Goal: Task Accomplishment & Management: Use online tool/utility

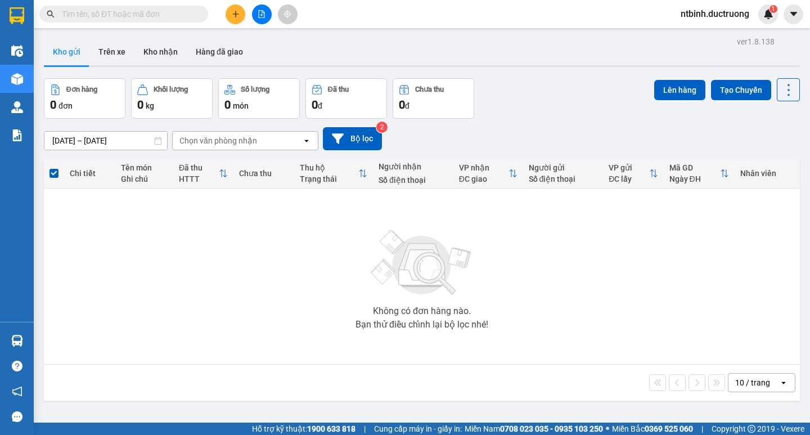
click at [234, 19] on button at bounding box center [235, 14] width 20 height 20
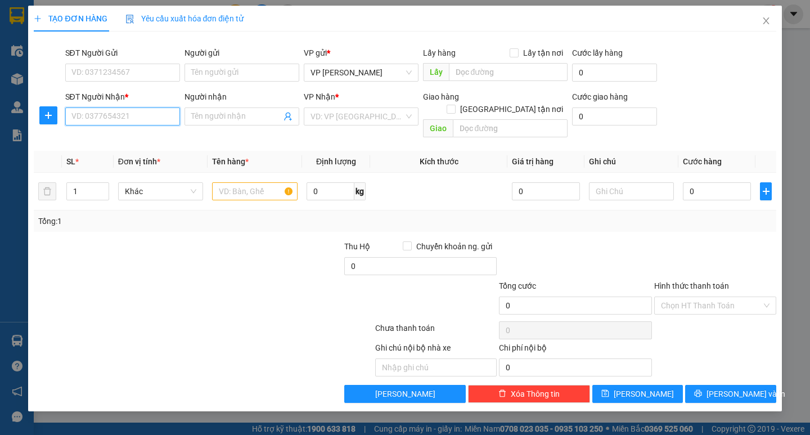
click at [150, 114] on input "SĐT Người Nhận *" at bounding box center [122, 116] width 115 height 18
click at [116, 73] on input "SĐT Người Gửi" at bounding box center [122, 73] width 115 height 18
type input "0928122177"
click at [141, 130] on div "Transit Pickup Surcharge Ids Transit Deliver Surcharge Ids Transit Deliver Surc…" at bounding box center [405, 221] width 742 height 362
click at [144, 119] on input "SĐT Người Nhận *" at bounding box center [122, 116] width 115 height 18
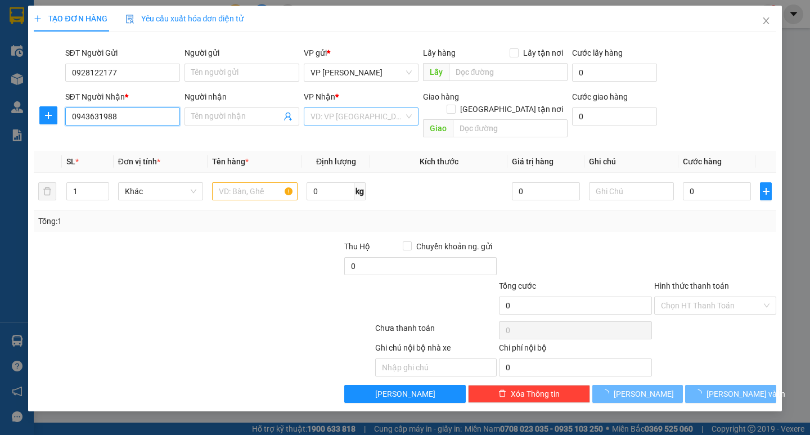
type input "0943631988"
click at [350, 112] on input "search" at bounding box center [356, 116] width 93 height 17
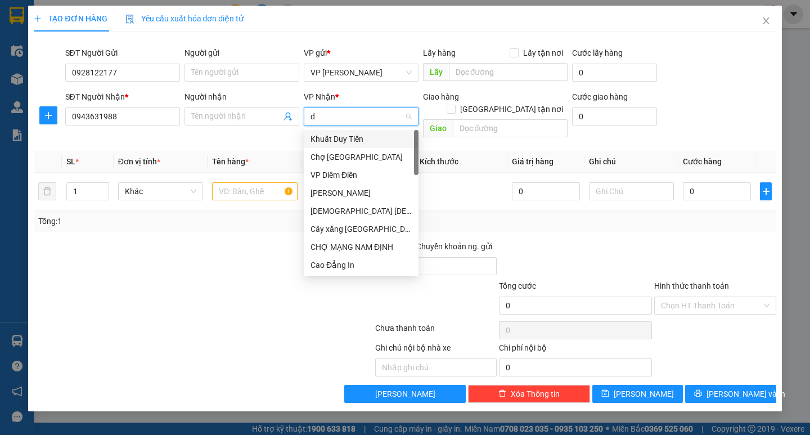
type input "de"
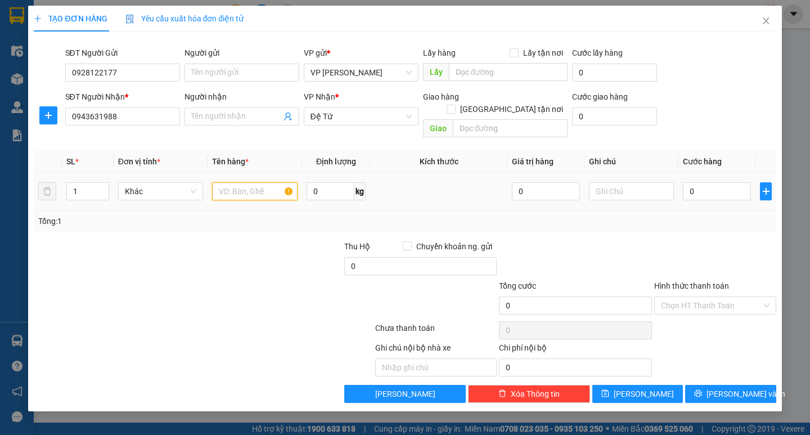
click at [280, 182] on input "text" at bounding box center [254, 191] width 85 height 18
type input "1 catong"
click at [690, 185] on input "0" at bounding box center [717, 191] width 68 height 18
click at [689, 185] on input "0" at bounding box center [717, 191] width 68 height 18
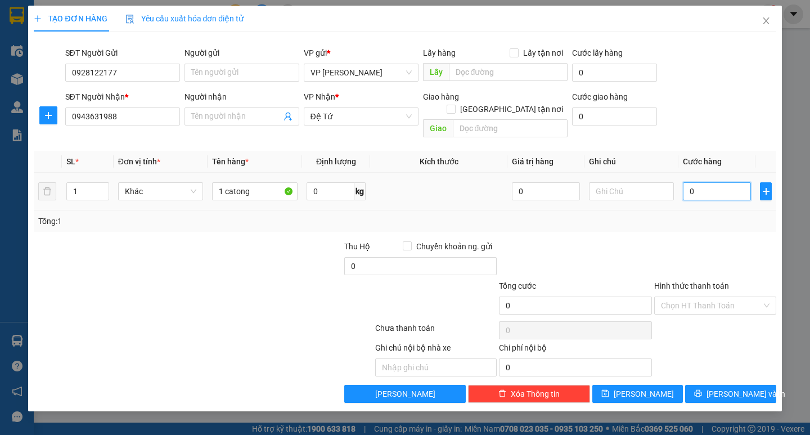
type input "10"
type input "100"
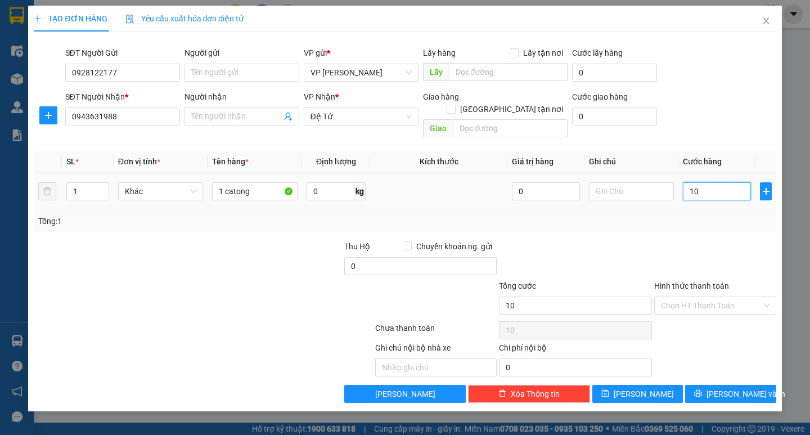
type input "100"
click at [693, 215] on div "Tổng: 1" at bounding box center [404, 221] width 733 height 12
type input "100.000"
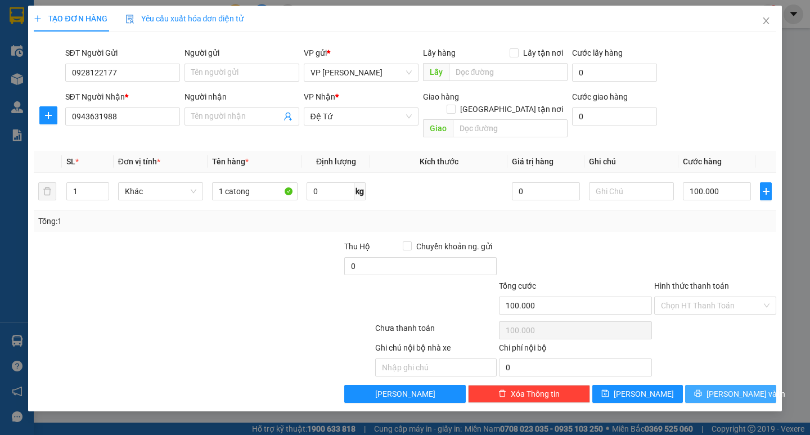
click at [736, 387] on span "[PERSON_NAME] và In" at bounding box center [745, 393] width 79 height 12
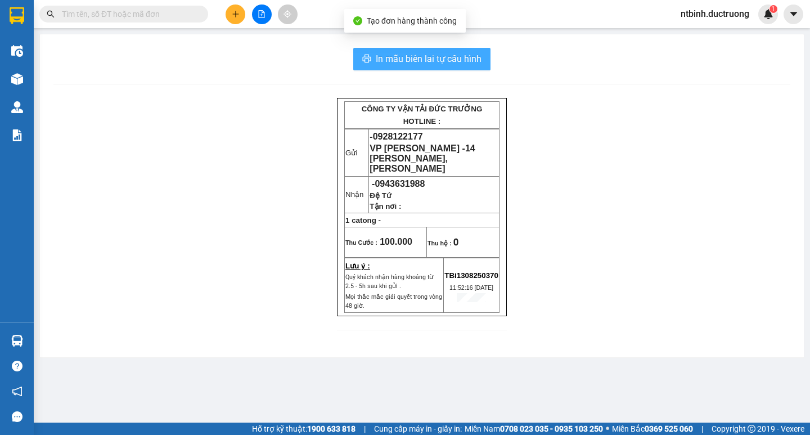
click at [468, 68] on button "In mẫu biên lai tự cấu hình" at bounding box center [421, 59] width 137 height 22
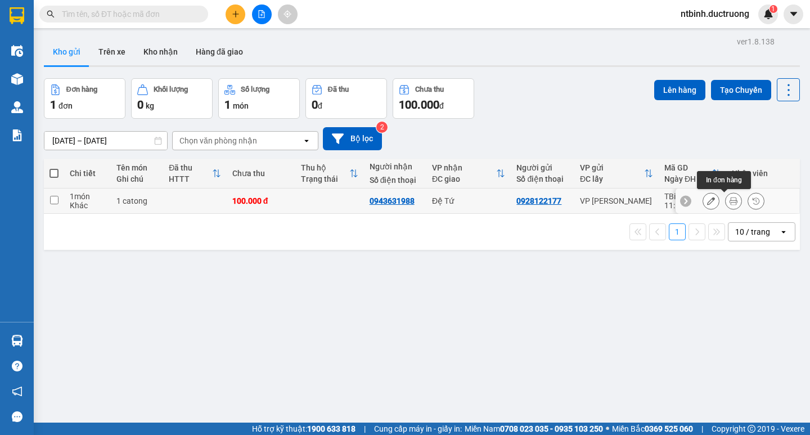
click at [725, 200] on button at bounding box center [733, 201] width 16 height 20
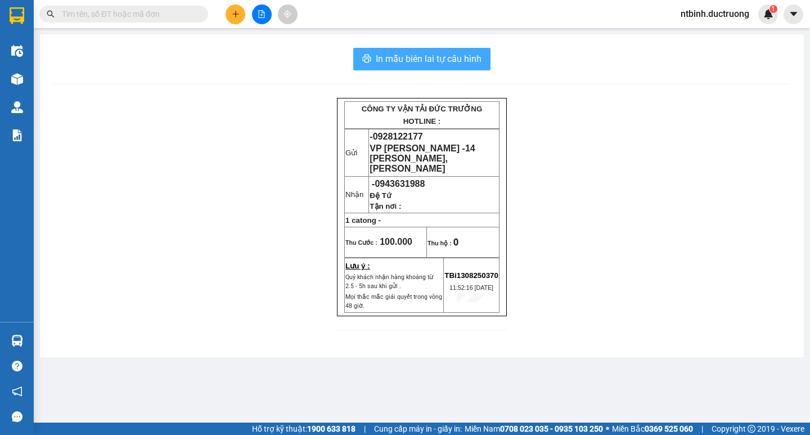
click at [428, 57] on span "In mẫu biên lai tự cấu hình" at bounding box center [429, 59] width 106 height 14
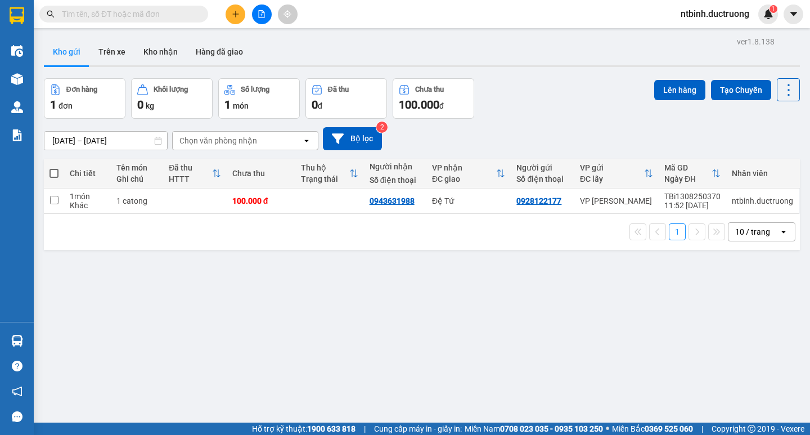
click at [247, 14] on div at bounding box center [261, 14] width 84 height 20
click at [241, 14] on button at bounding box center [235, 14] width 20 height 20
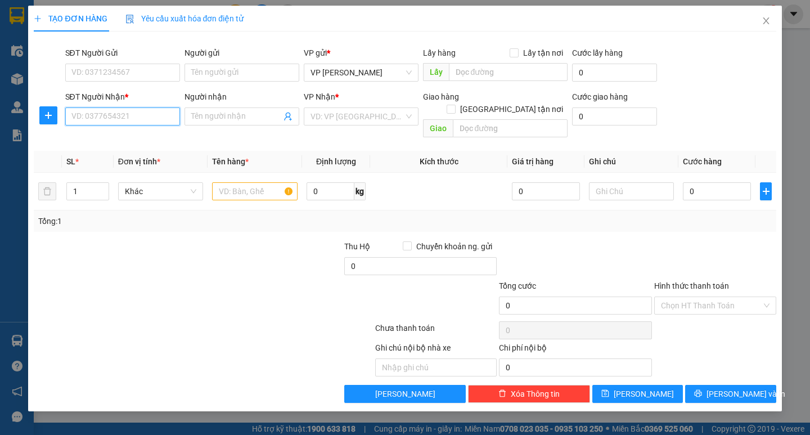
click at [154, 112] on input "SĐT Người Nhận *" at bounding box center [122, 116] width 115 height 18
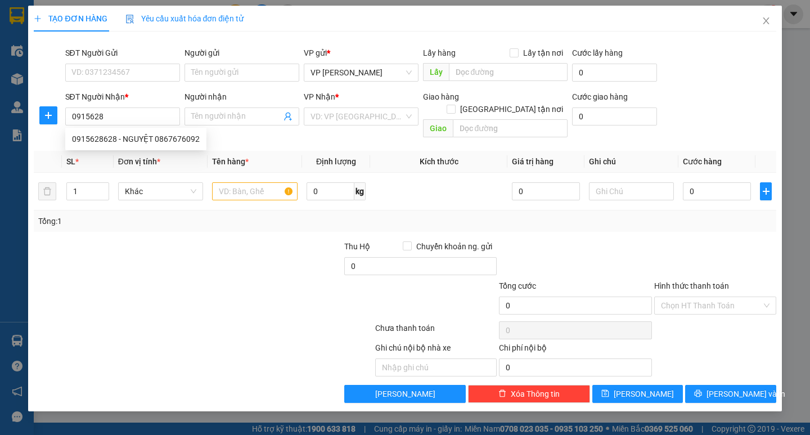
click at [144, 135] on body "Kết quả tìm kiếm ( 0 ) Bộ lọc No Data ntbinh.ductruong 1 Điều hành xe Kho hàng …" at bounding box center [405, 217] width 810 height 435
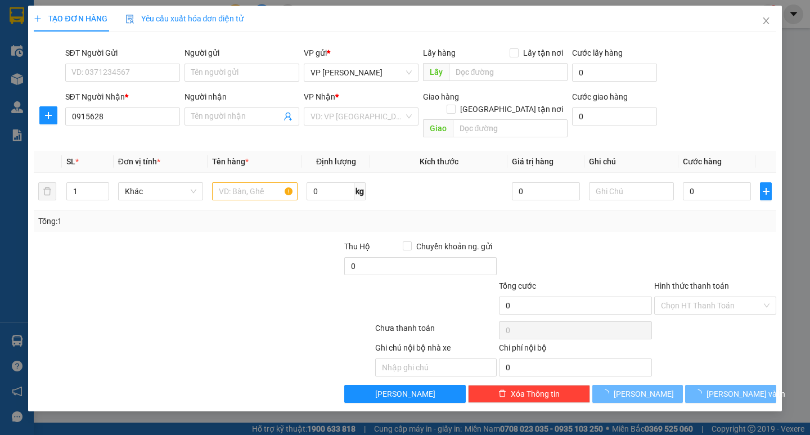
click at [142, 135] on div "Transit Pickup Surcharge Ids Transit Deliver Surcharge Ids Transit Deliver Surc…" at bounding box center [405, 221] width 742 height 362
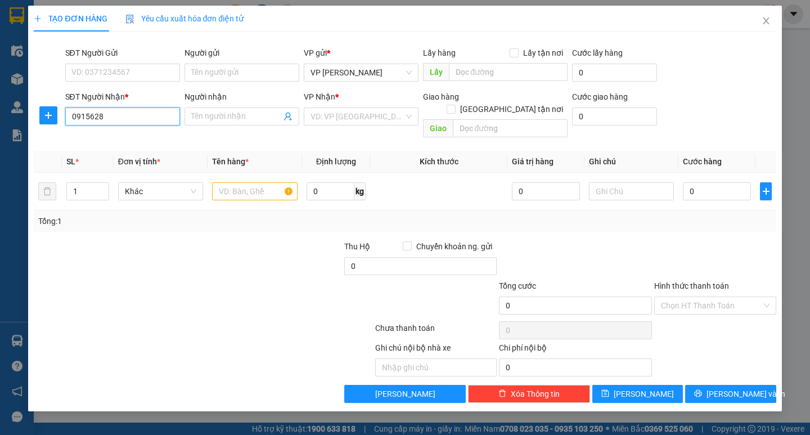
click at [144, 123] on input "0915628" at bounding box center [122, 116] width 115 height 18
click at [137, 140] on div "0915628628 - NGUYỆT 0867676092" at bounding box center [136, 139] width 128 height 12
type input "0915628628"
type input "NGUYỆT 0867676092"
click at [241, 182] on input "text" at bounding box center [254, 191] width 85 height 18
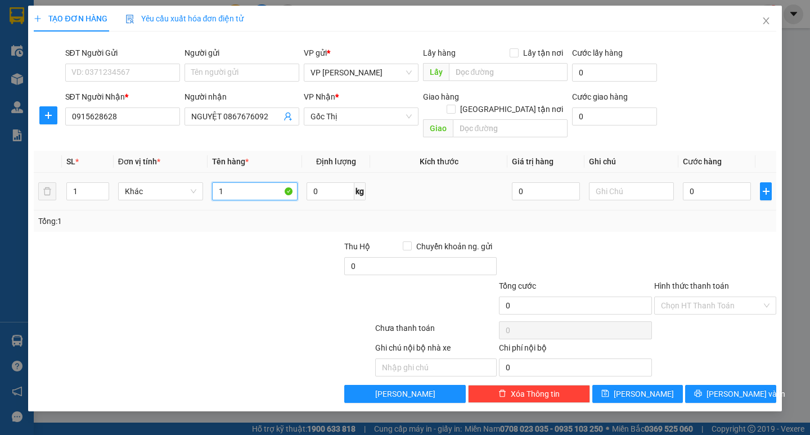
type input "1"
click at [724, 182] on input "0" at bounding box center [717, 191] width 68 height 18
click at [679, 183] on td "0" at bounding box center [716, 192] width 77 height 38
click at [703, 182] on input "0" at bounding box center [717, 191] width 68 height 18
click at [686, 182] on input "0" at bounding box center [717, 191] width 68 height 18
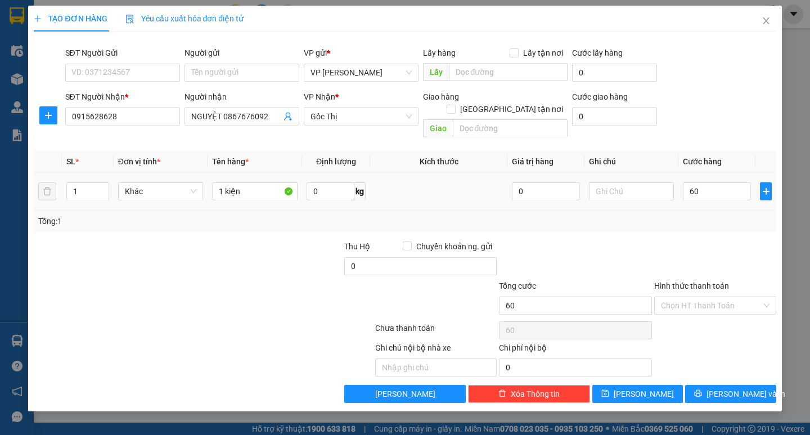
click at [698, 215] on div "Tổng: 1" at bounding box center [404, 221] width 733 height 12
click at [735, 387] on span "[PERSON_NAME] và In" at bounding box center [745, 393] width 79 height 12
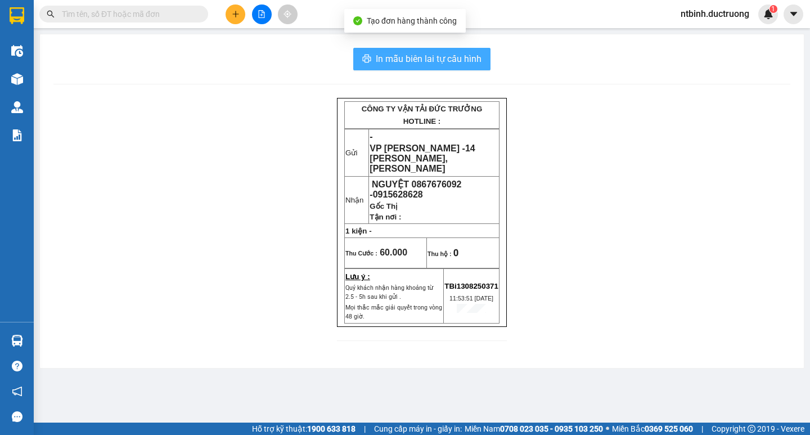
click at [418, 53] on span "In mẫu biên lai tự cấu hình" at bounding box center [429, 59] width 106 height 14
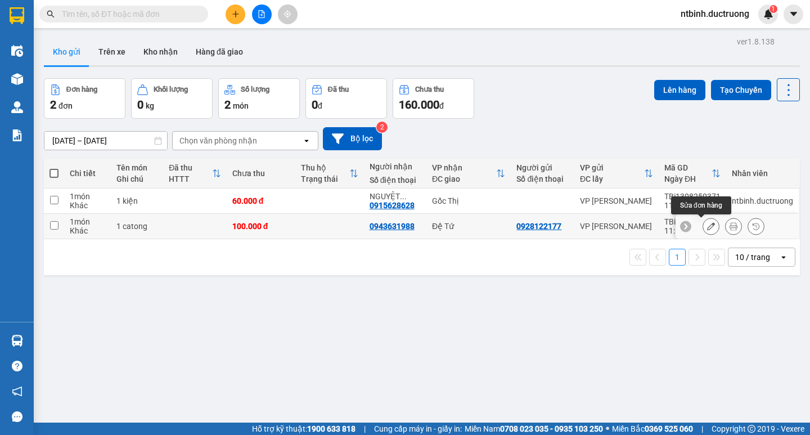
click at [707, 227] on icon at bounding box center [711, 226] width 8 height 8
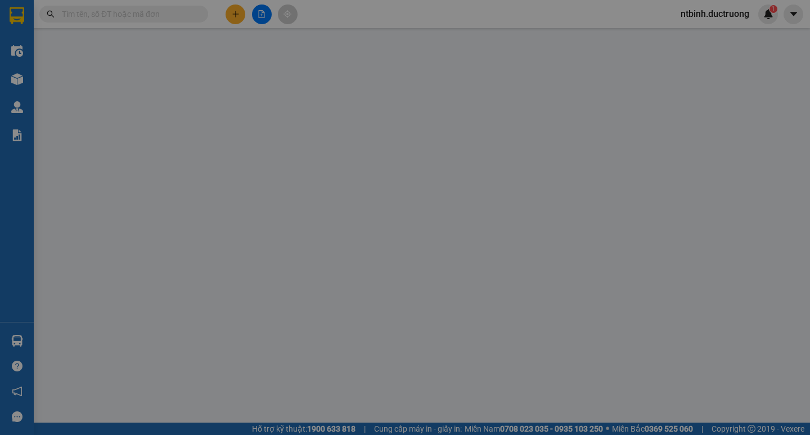
type input "0928122177"
type input "0943631988"
type input "100.000"
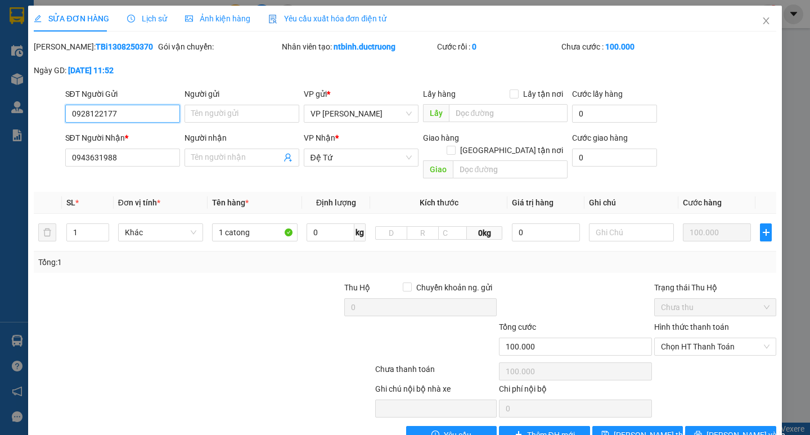
drag, startPoint x: 130, startPoint y: 115, endPoint x: 60, endPoint y: 115, distance: 70.3
click at [60, 115] on div "SĐT Người Gửi 0928122177 0928122177 Người gửi Tên người gửi VP gửi * VP [PERSON…" at bounding box center [405, 107] width 744 height 39
drag, startPoint x: 124, startPoint y: 159, endPoint x: 70, endPoint y: 161, distance: 54.0
click at [70, 161] on input "0943631988" at bounding box center [122, 157] width 115 height 18
click at [761, 21] on icon "close" at bounding box center [765, 20] width 9 height 9
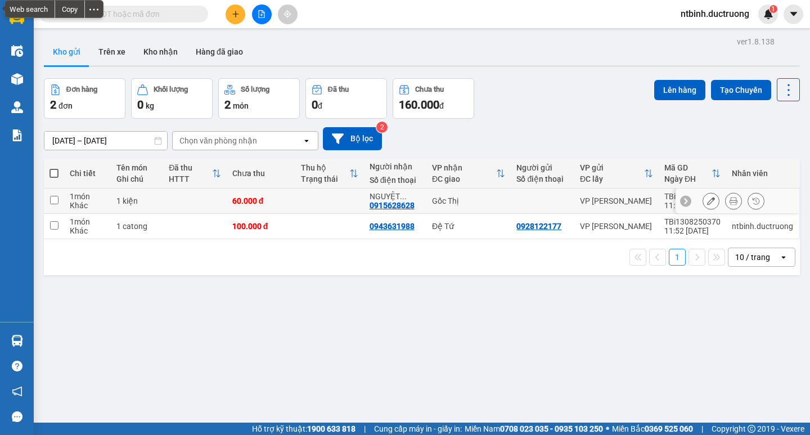
click at [707, 198] on icon at bounding box center [711, 201] width 8 height 8
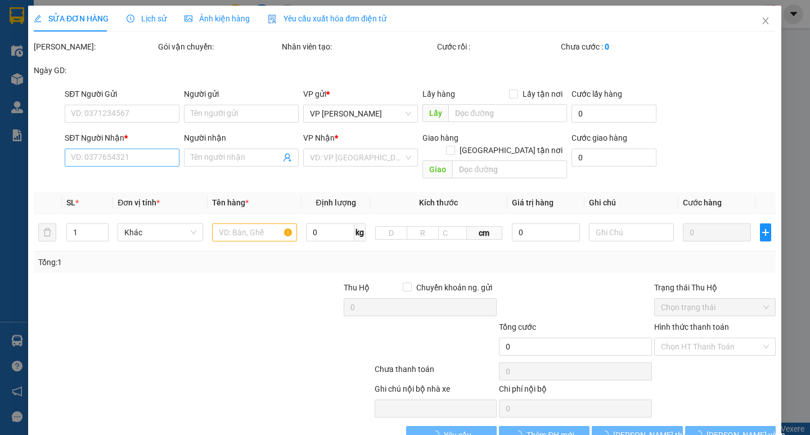
type input "0915628628"
type input "NGUYỆT 0867676092"
type input "60.000"
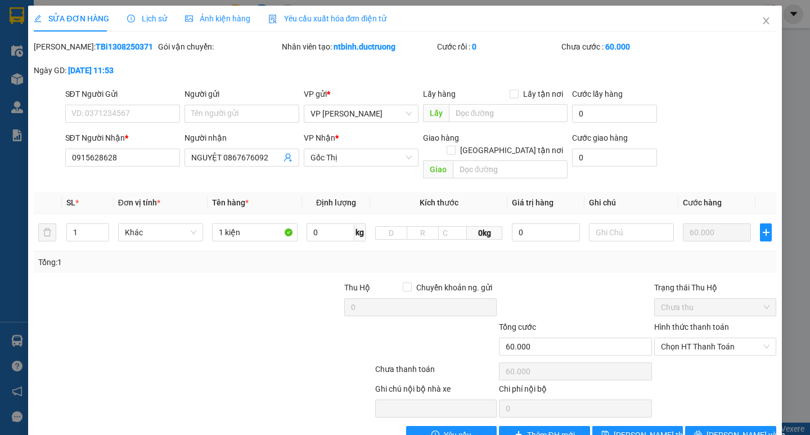
drag, startPoint x: 84, startPoint y: 158, endPoint x: 40, endPoint y: 158, distance: 43.9
click at [40, 158] on div "SĐT Người Nhận * 0915628628 Người nhận NGUYỆT 0867676092 VP Nhận * Gốc Thị Giao…" at bounding box center [405, 158] width 744 height 52
click at [125, 161] on input "0915628628" at bounding box center [122, 157] width 115 height 18
drag, startPoint x: 134, startPoint y: 159, endPoint x: 57, endPoint y: 159, distance: 77.0
click at [61, 159] on div "SĐT Người Nhận * 0915628628 0915628628 Người nhận NGUYỆT 0867676092 VP Nhận * G…" at bounding box center [405, 158] width 744 height 52
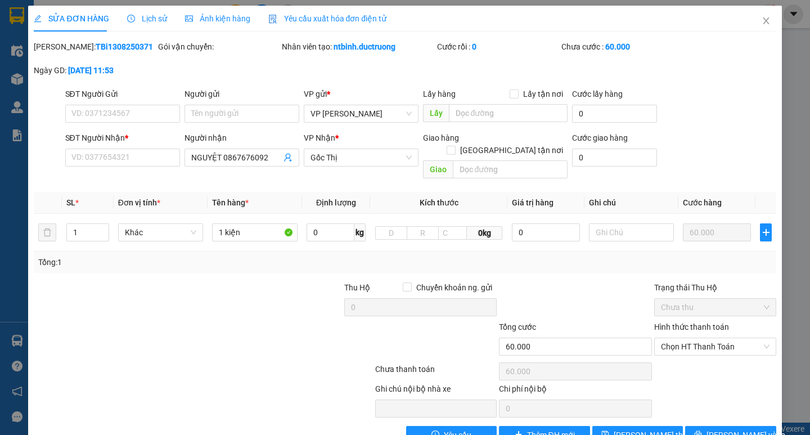
click at [180, 62] on div "Gói vận chuyển:" at bounding box center [219, 52] width 124 height 24
click at [74, 164] on input "SĐT Người Nhận *" at bounding box center [122, 157] width 115 height 18
click at [83, 160] on input "SĐT Người Nhận *" at bounding box center [122, 157] width 115 height 18
paste input "0943631988"
type input "0943631988"
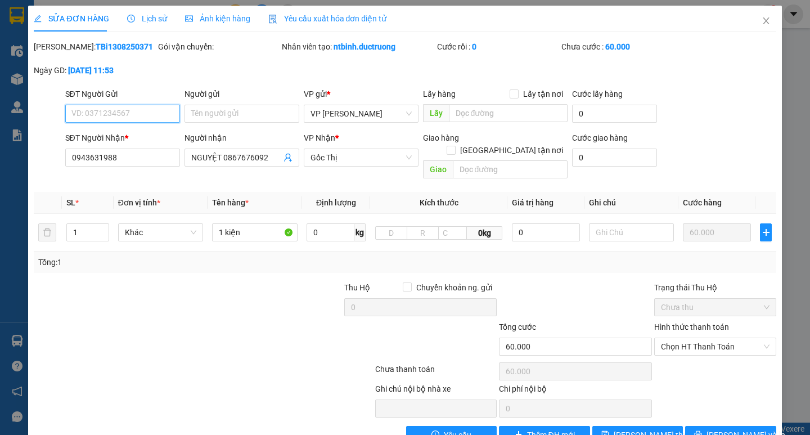
click at [112, 115] on input "SĐT Người Gửi" at bounding box center [122, 114] width 115 height 18
paste input "0928122177"
type input "0928122177"
drag, startPoint x: 268, startPoint y: 154, endPoint x: 184, endPoint y: 161, distance: 84.0
click at [192, 161] on input "NGUYỆT 0867676092" at bounding box center [236, 157] width 90 height 12
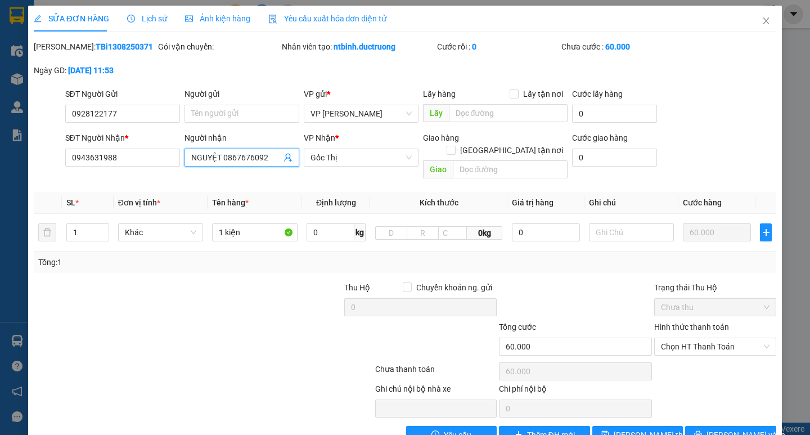
type input "N"
click at [340, 160] on span "Gốc Thị" at bounding box center [360, 157] width 101 height 17
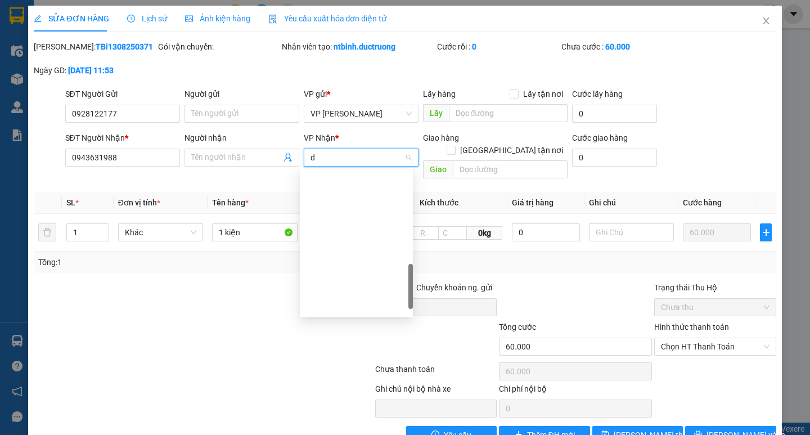
type input "de"
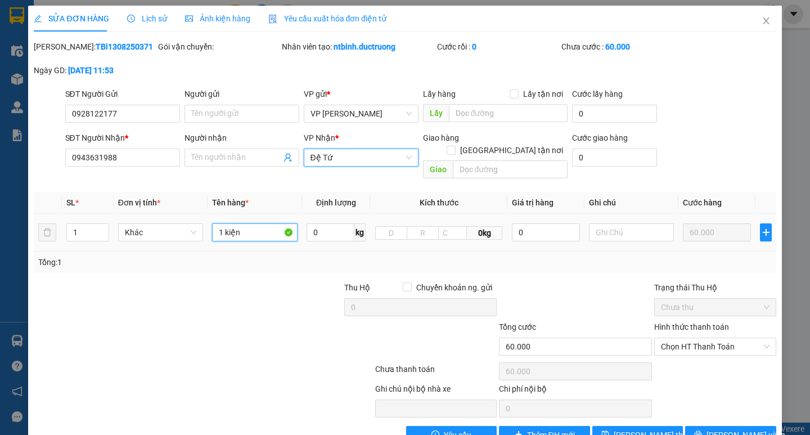
click at [239, 223] on input "1 kiện" at bounding box center [254, 232] width 85 height 18
type input "1 k"
click at [711, 426] on button "[PERSON_NAME] và In" at bounding box center [730, 435] width 91 height 18
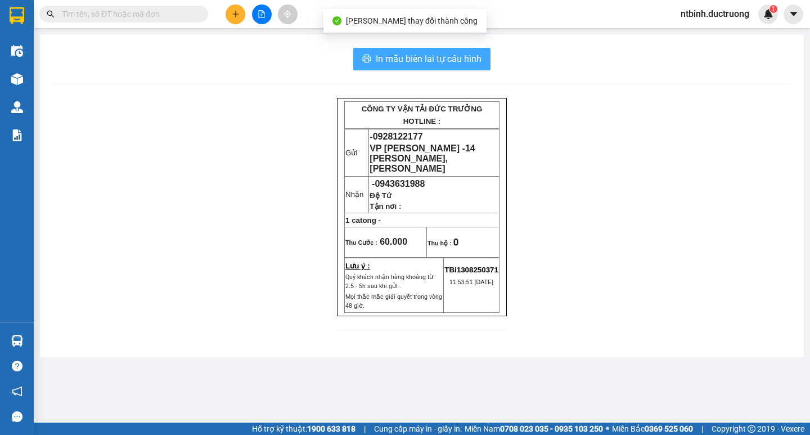
click at [424, 59] on span "In mẫu biên lai tự cấu hình" at bounding box center [429, 59] width 106 height 14
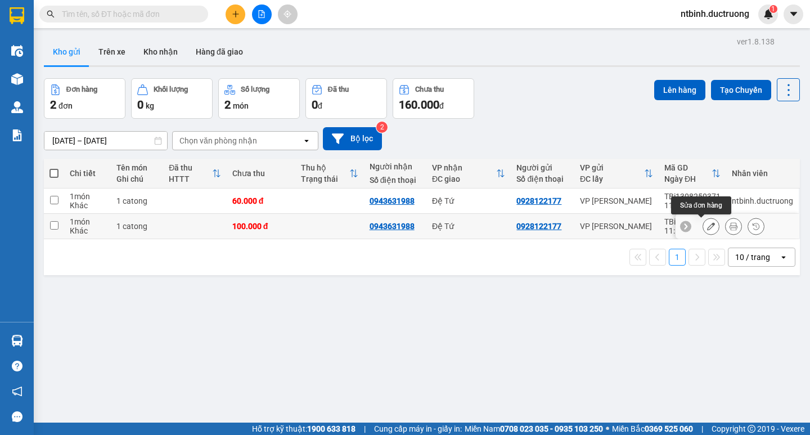
click at [707, 228] on icon at bounding box center [711, 226] width 8 height 8
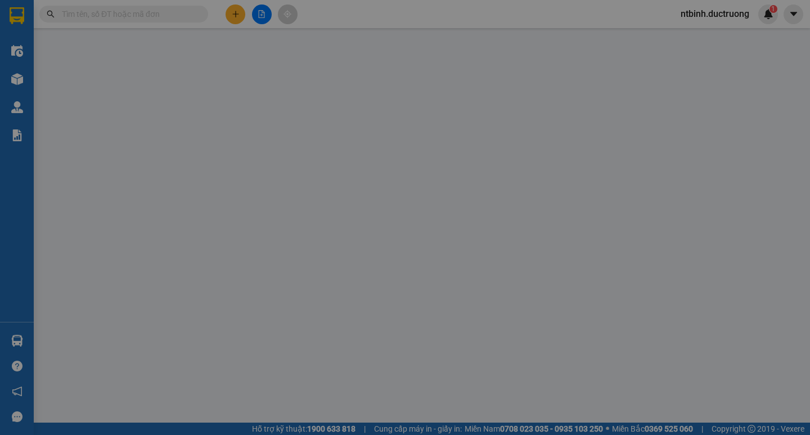
type input "0928122177"
type input "0943631988"
type input "100.000"
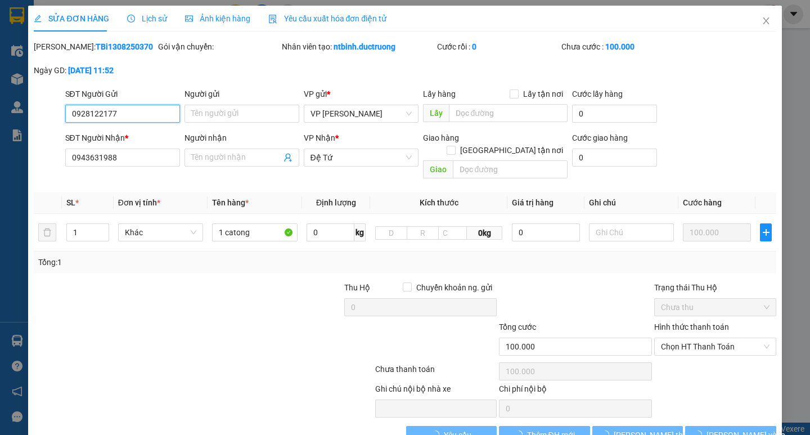
drag, startPoint x: 138, startPoint y: 111, endPoint x: 55, endPoint y: 112, distance: 82.7
click at [55, 112] on div "SỬA ĐƠN HÀNG Lịch sử Ảnh kiện hàng Yêu cầu xuất hóa đơn điện tử Total Paid Fee …" at bounding box center [405, 217] width 810 height 435
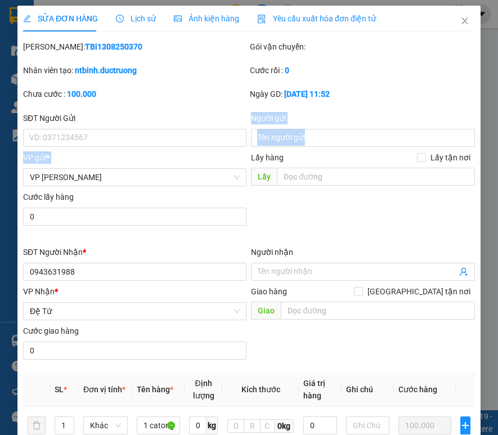
drag, startPoint x: 57, startPoint y: 168, endPoint x: 482, endPoint y: 96, distance: 431.7
click at [56, 168] on div "SĐT Người Gửi VD: 0371234567 Người gửi Tên người gửi VP gửi * VP [PERSON_NAME] …" at bounding box center [249, 171] width 456 height 118
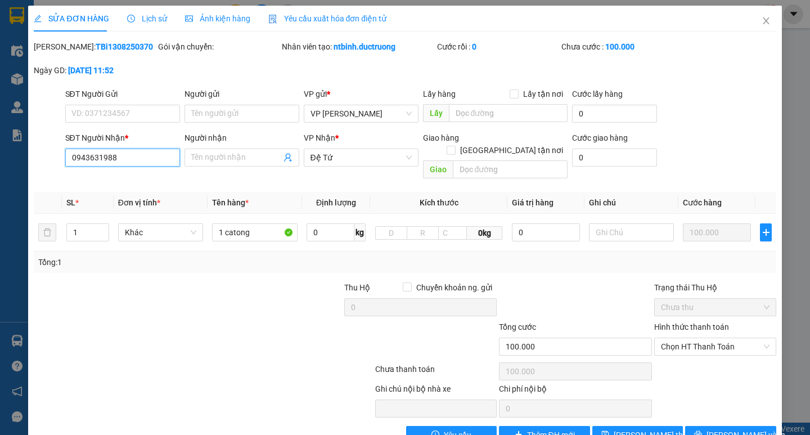
drag, startPoint x: 145, startPoint y: 154, endPoint x: 52, endPoint y: 161, distance: 93.6
click at [52, 161] on div "SĐT Người Nhận * 0943631988 0943631988 Người nhận Tên người nhận VP Nhận * Đệ T…" at bounding box center [405, 158] width 744 height 52
click at [363, 154] on span "Đệ Tứ" at bounding box center [360, 157] width 101 height 17
type input "0915628628"
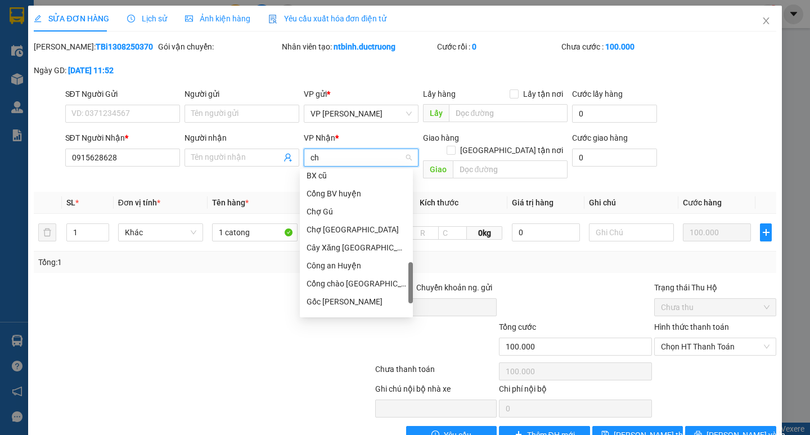
scroll to position [58, 0]
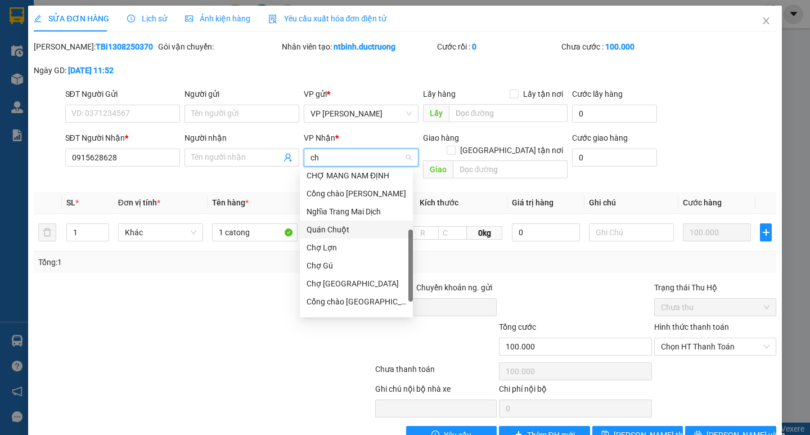
type input "cho"
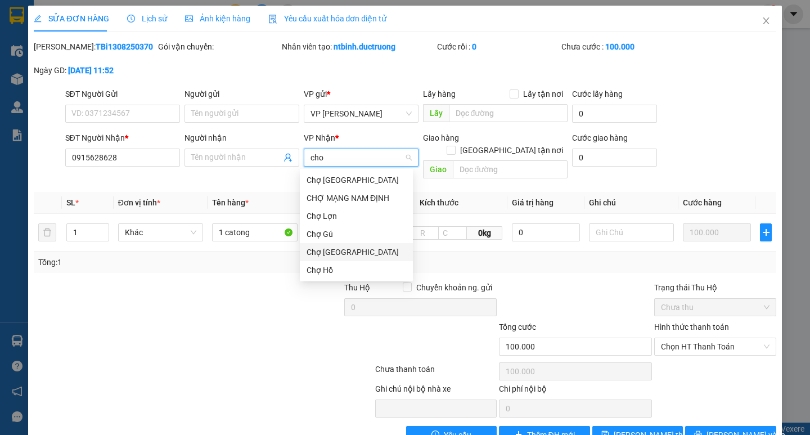
scroll to position [0, 0]
click at [329, 274] on div "Chợ Hồ" at bounding box center [356, 270] width 100 height 12
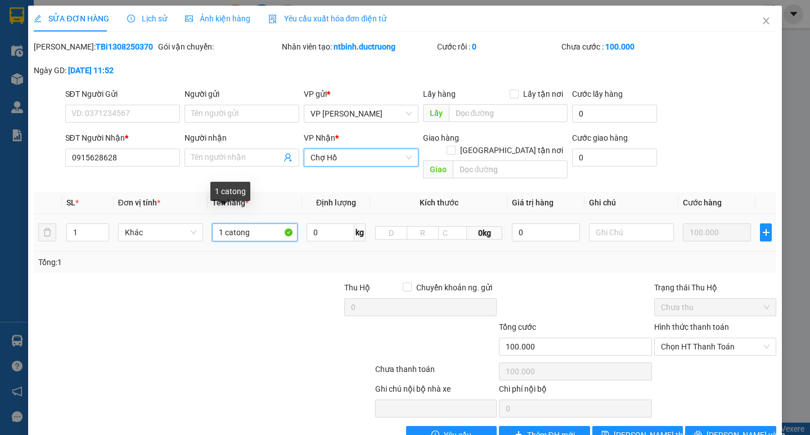
click at [219, 223] on input "1 catong" at bounding box center [254, 232] width 85 height 18
click at [220, 223] on input "1 catong" at bounding box center [254, 232] width 85 height 18
click at [252, 223] on input "2 catong" at bounding box center [254, 232] width 85 height 18
type input "2 catong"
click at [708, 426] on button "[PERSON_NAME] và In" at bounding box center [730, 435] width 91 height 18
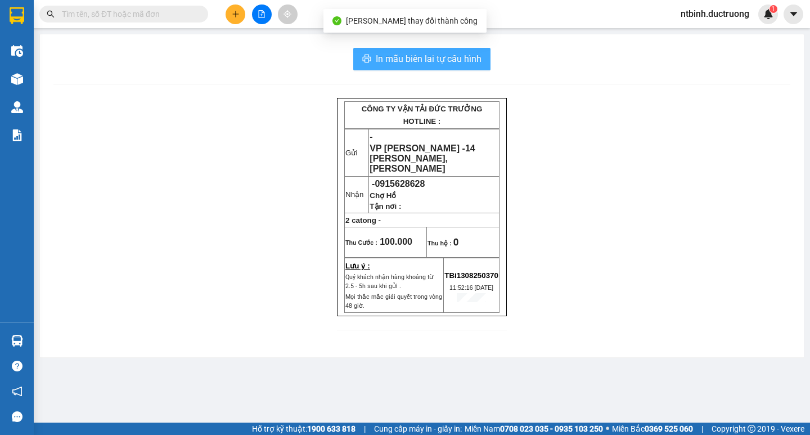
click at [457, 49] on button "In mẫu biên lai tự cấu hình" at bounding box center [421, 59] width 137 height 22
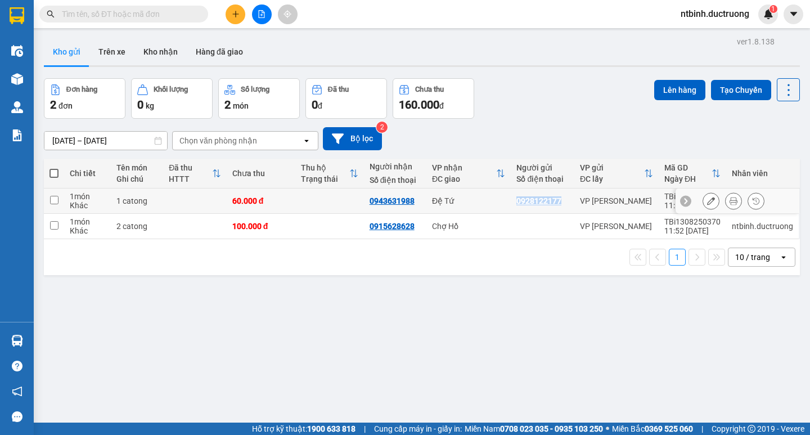
copy tr "Đệ Tứ 0928122177"
drag, startPoint x: 501, startPoint y: 201, endPoint x: 553, endPoint y: 201, distance: 52.3
click at [553, 201] on tr "1 món Khác 1 catong 60.000 đ 0943631988 Đệ Tứ 0928122177 VP [PERSON_NAME] TBi13…" at bounding box center [422, 200] width 756 height 25
checkbox input "true"
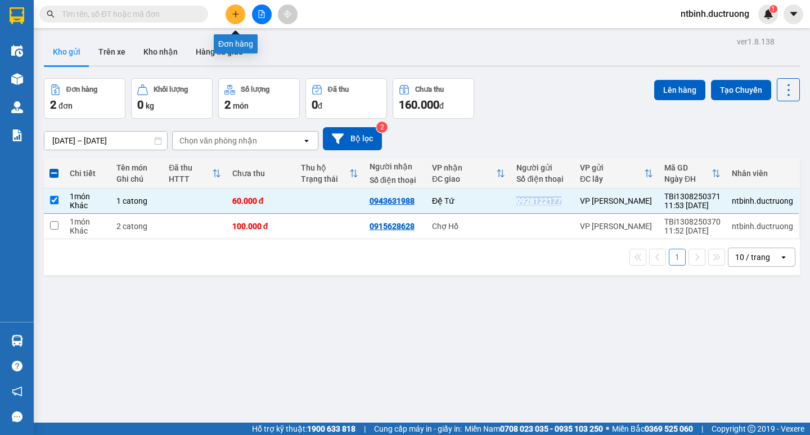
click at [231, 19] on button at bounding box center [235, 14] width 20 height 20
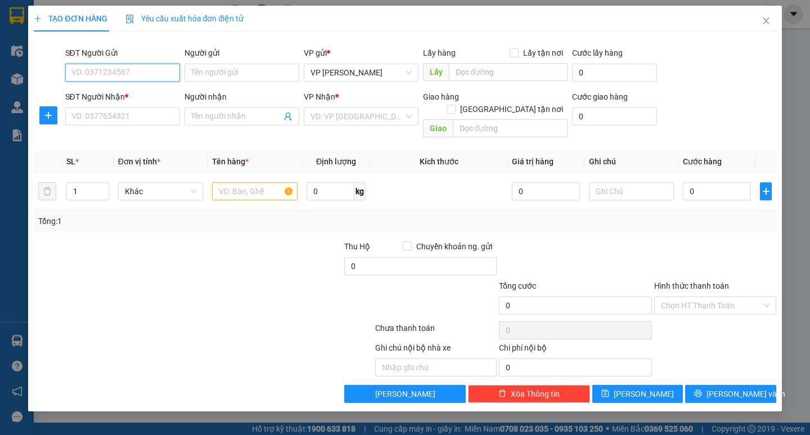
paste input "0928122177"
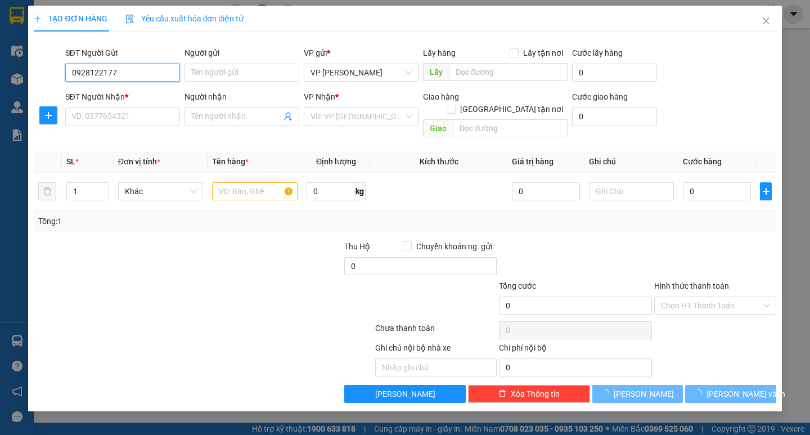
click at [89, 74] on input "0928122177" at bounding box center [122, 73] width 115 height 18
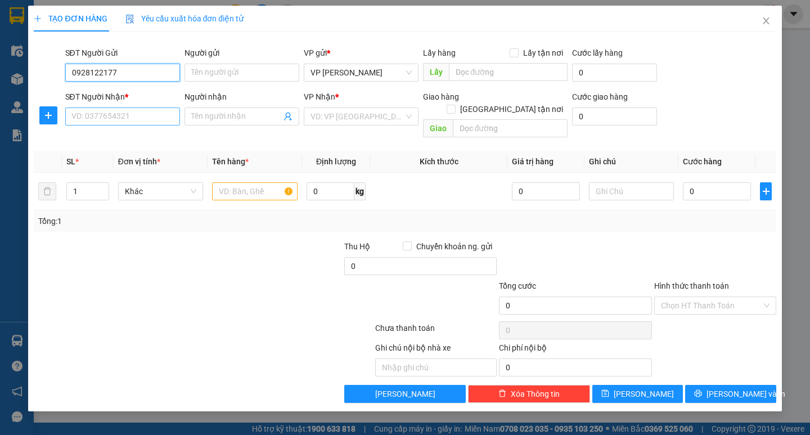
type input "0928122177"
click at [116, 120] on input "SĐT Người Nhận *" at bounding box center [122, 116] width 115 height 18
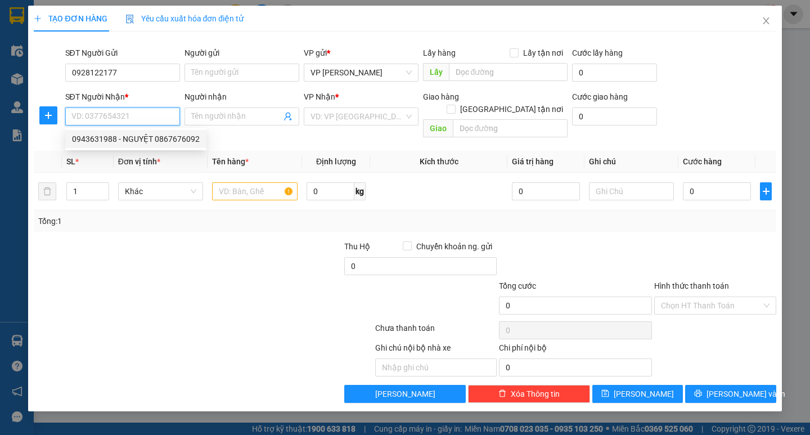
click at [106, 136] on div "0943631988 - NGUYỆT 0867676092" at bounding box center [136, 139] width 128 height 12
type input "0943631988"
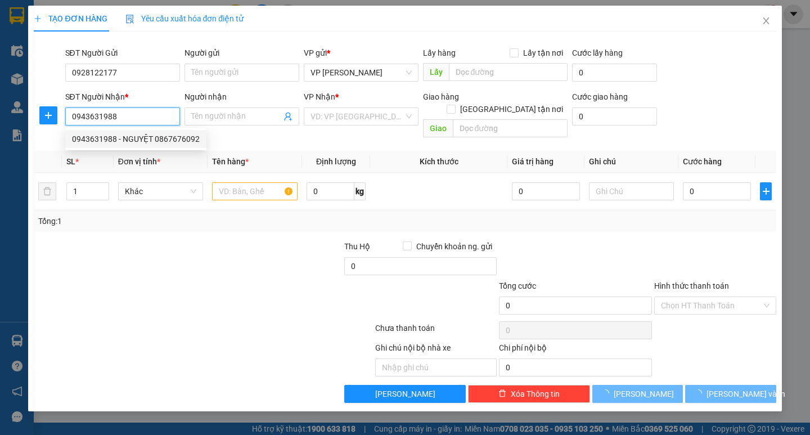
type input "NGUYỆT 0867676092"
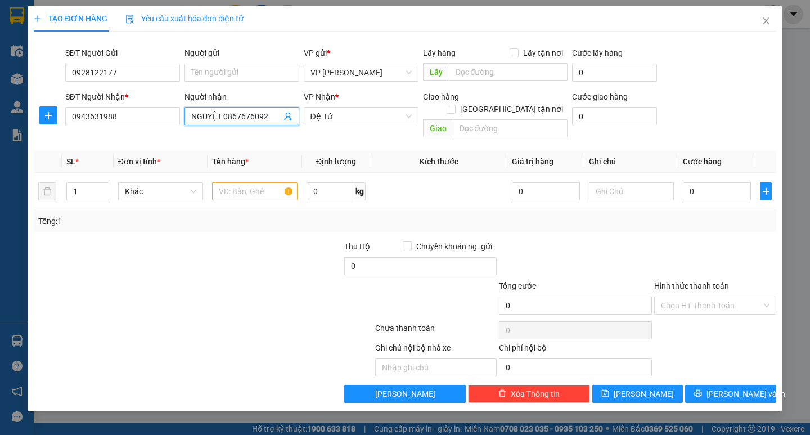
drag, startPoint x: 265, startPoint y: 118, endPoint x: 182, endPoint y: 126, distance: 83.6
click at [183, 126] on div "Người nhận NGUYỆT 0867676092 NGUYỆT 0867676092" at bounding box center [241, 117] width 119 height 52
click at [243, 184] on input "text" at bounding box center [254, 191] width 85 height 18
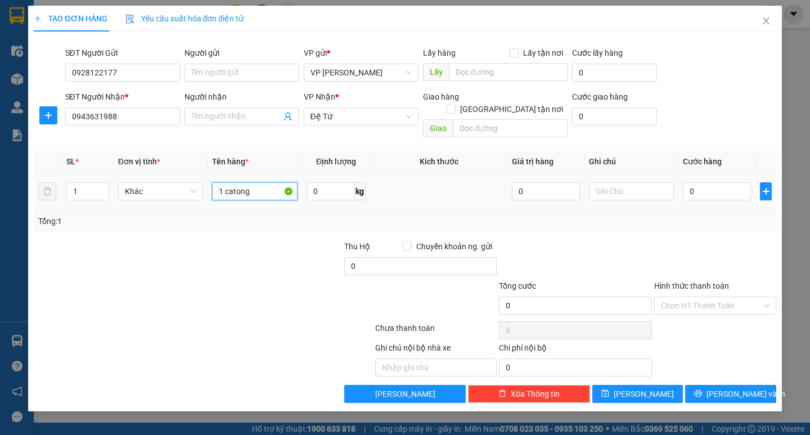
type input "1 catong"
drag, startPoint x: 733, startPoint y: 188, endPoint x: 718, endPoint y: 187, distance: 14.7
click at [727, 187] on div "0" at bounding box center [717, 191] width 68 height 22
click at [698, 187] on input "0" at bounding box center [717, 191] width 68 height 18
click at [684, 185] on input "0" at bounding box center [717, 191] width 68 height 18
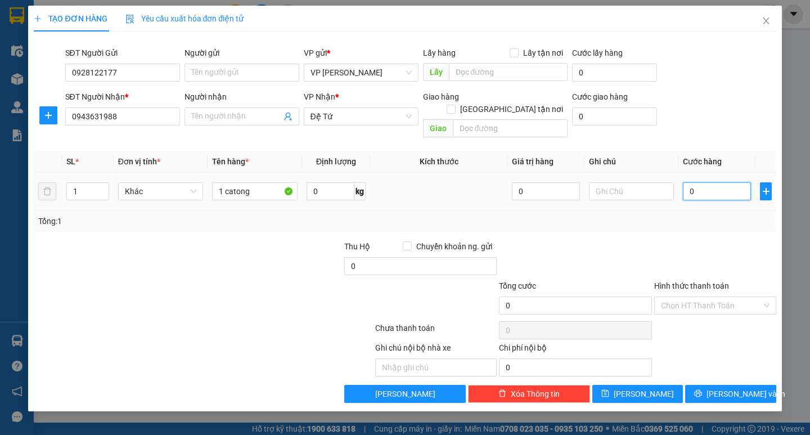
type input "10"
type input "100"
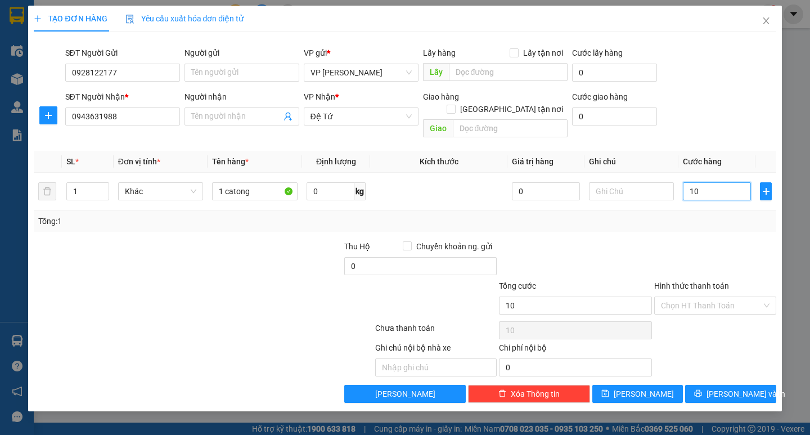
type input "100"
click at [718, 226] on div "Transit Pickup Surcharge Ids Transit Deliver Surcharge Ids Transit Deliver Surc…" at bounding box center [405, 221] width 742 height 362
type input "100.000"
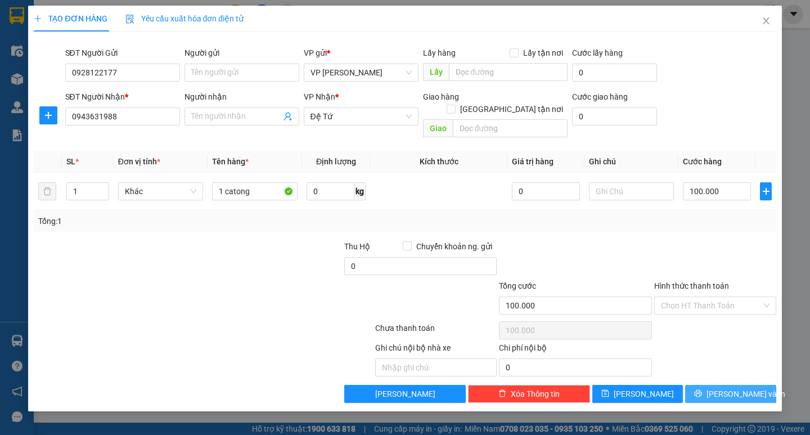
click at [717, 385] on button "[PERSON_NAME] và In" at bounding box center [730, 394] width 91 height 18
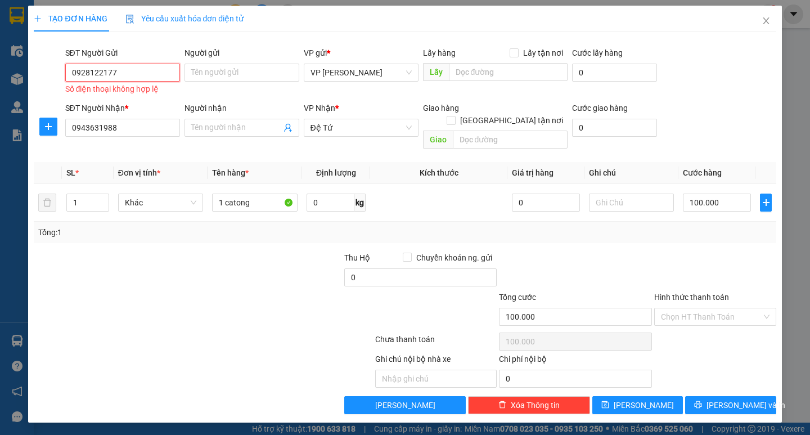
drag, startPoint x: 138, startPoint y: 74, endPoint x: 53, endPoint y: 75, distance: 84.9
click at [53, 75] on div "SĐT Người Gửi 0928122177 0928122177 Số điện thoại không hợp lệ Người gửi Tên ng…" at bounding box center [405, 72] width 744 height 51
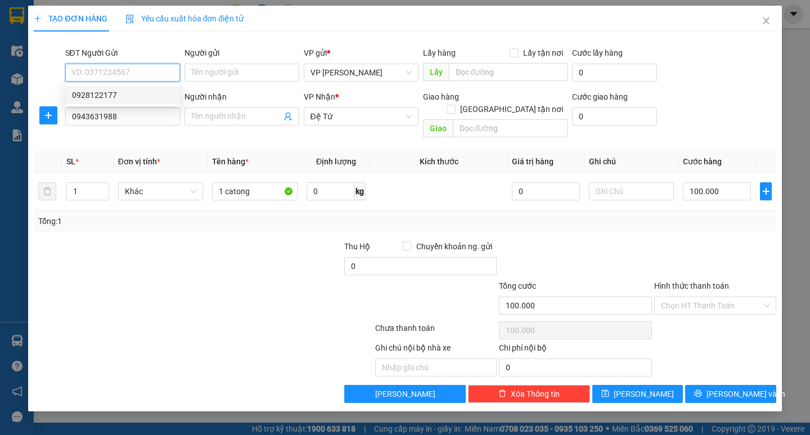
click at [119, 97] on div "0928122177" at bounding box center [122, 95] width 101 height 12
type input "0928122177"
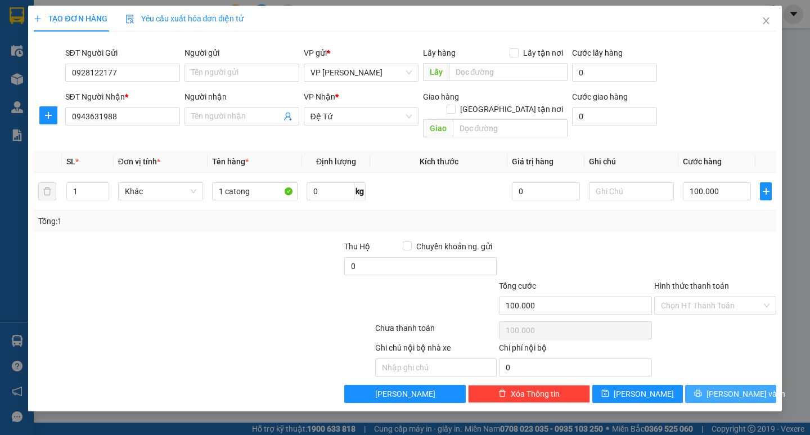
click at [721, 387] on span "[PERSON_NAME] và In" at bounding box center [745, 393] width 79 height 12
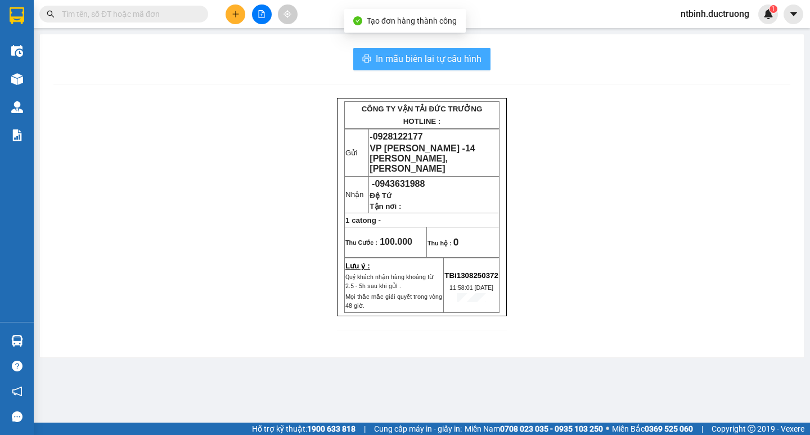
click at [452, 56] on span "In mẫu biên lai tự cấu hình" at bounding box center [429, 59] width 106 height 14
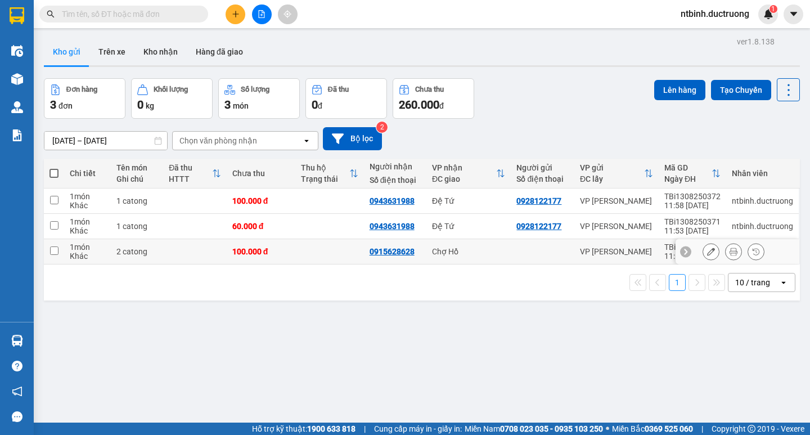
click at [287, 248] on td "100.000 đ" at bounding box center [261, 251] width 69 height 25
checkbox input "true"
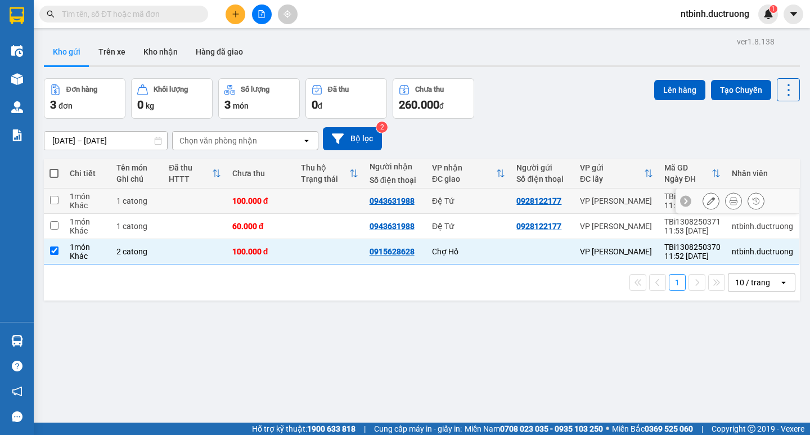
click at [317, 196] on td at bounding box center [329, 200] width 69 height 25
checkbox input "true"
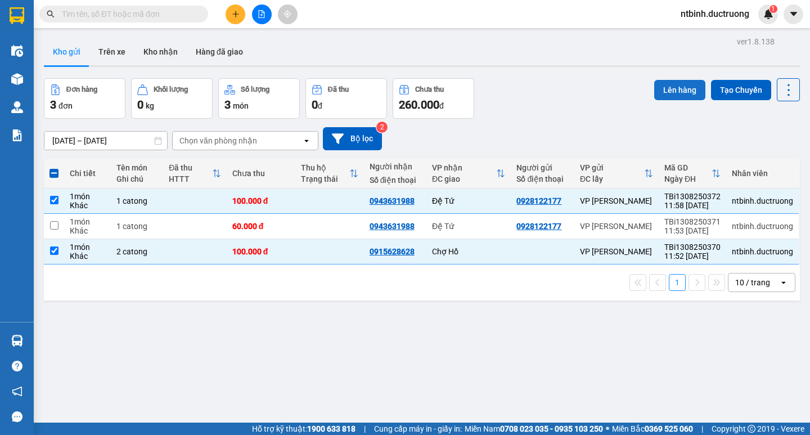
click at [689, 88] on button "Lên hàng" at bounding box center [679, 90] width 51 height 20
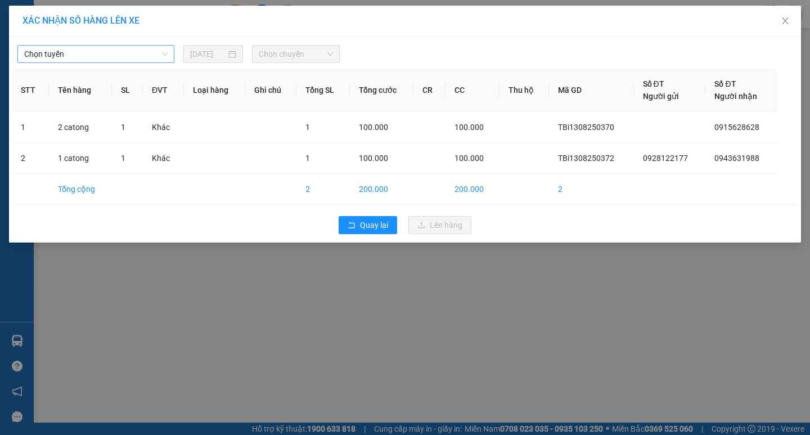
click at [87, 50] on span "Chọn tuyến" at bounding box center [95, 54] width 143 height 17
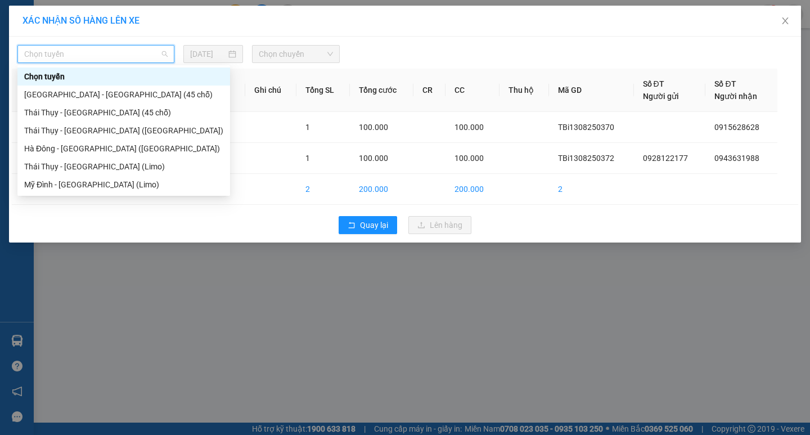
click at [98, 87] on div "[GEOGRAPHIC_DATA] - [GEOGRAPHIC_DATA] (45 chỗ)" at bounding box center [123, 94] width 213 height 18
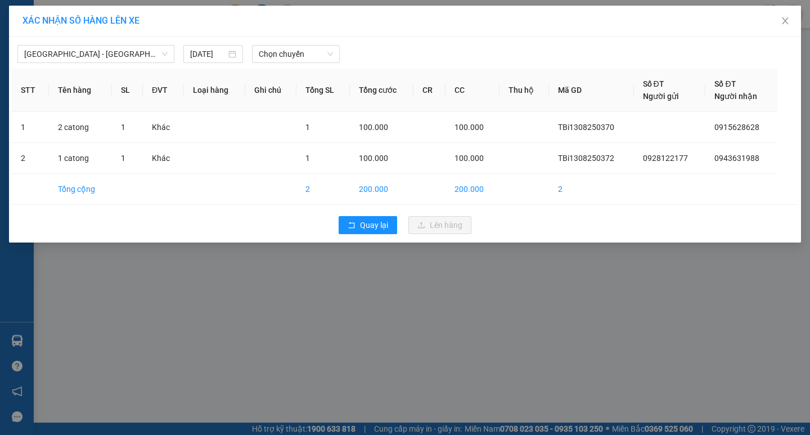
click at [302, 43] on div "[GEOGRAPHIC_DATA] - [GEOGRAPHIC_DATA] (45 chỗ) [DATE] Chọn chuyến" at bounding box center [405, 51] width 786 height 24
click at [310, 53] on span "Chọn chuyến" at bounding box center [296, 54] width 74 height 17
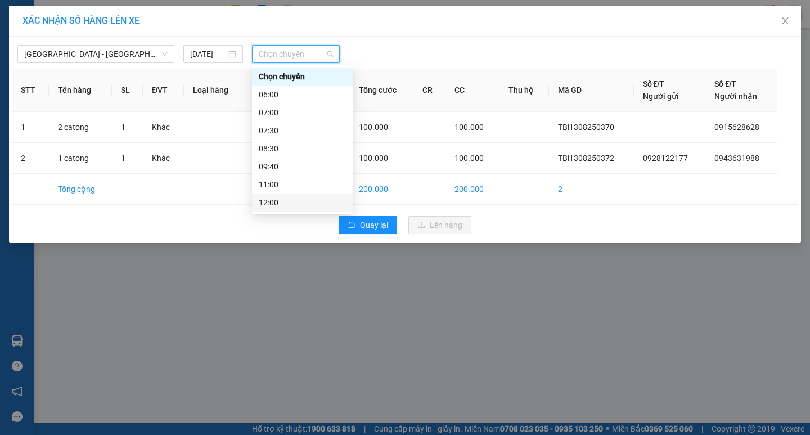
click at [292, 205] on div "12:00" at bounding box center [303, 202] width 88 height 12
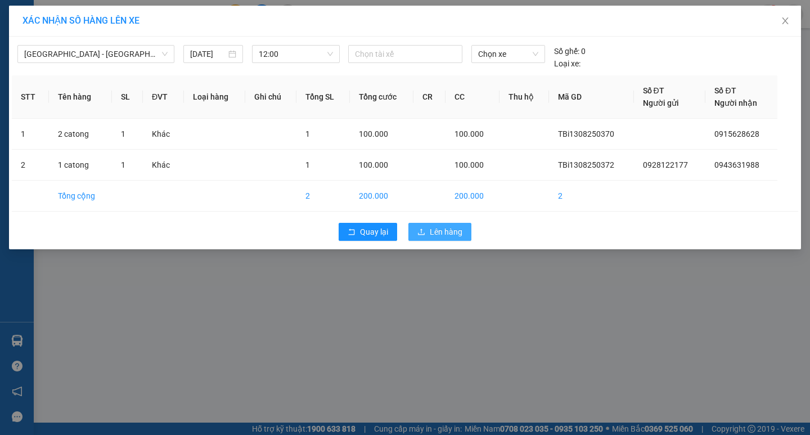
click at [455, 229] on span "Lên hàng" at bounding box center [446, 231] width 33 height 12
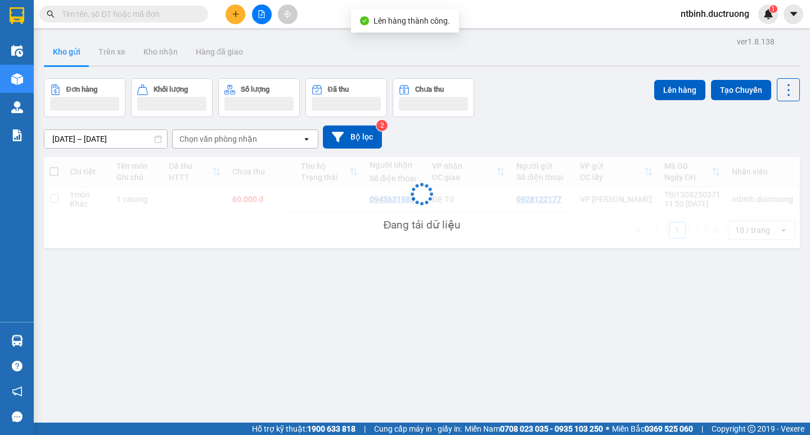
click at [267, 14] on button at bounding box center [262, 14] width 20 height 20
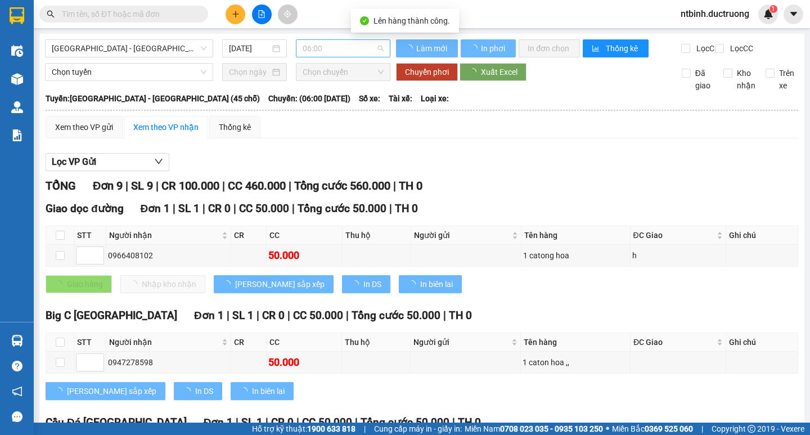
click at [327, 54] on span "06:00" at bounding box center [342, 48] width 81 height 17
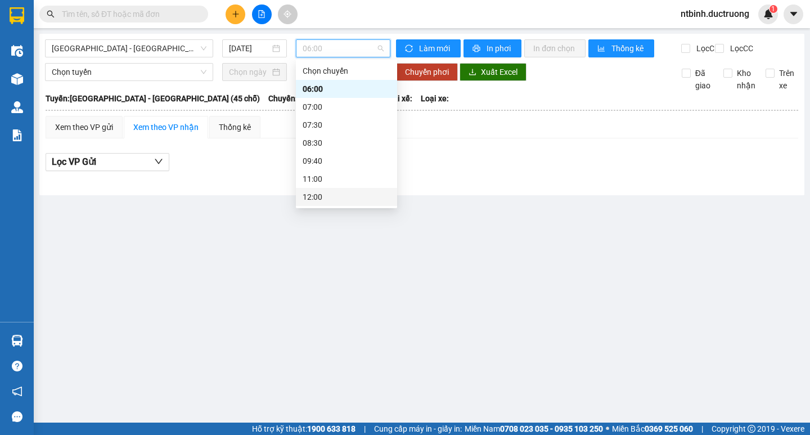
click at [343, 195] on div "12:00" at bounding box center [346, 197] width 88 height 12
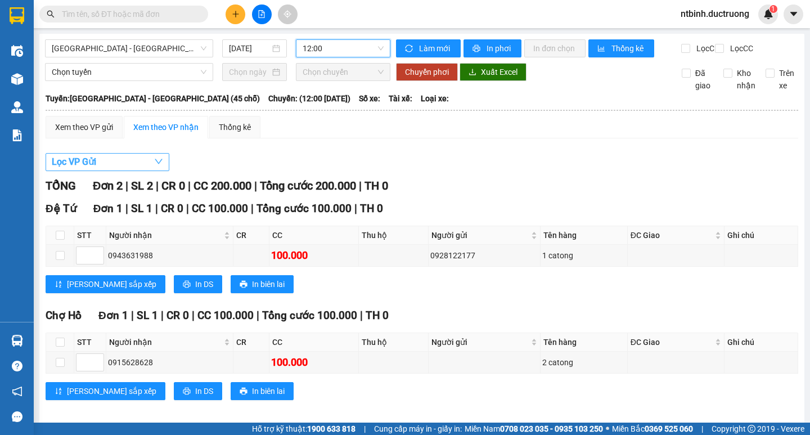
click at [142, 171] on button "Lọc VP Gửi" at bounding box center [108, 162] width 124 height 18
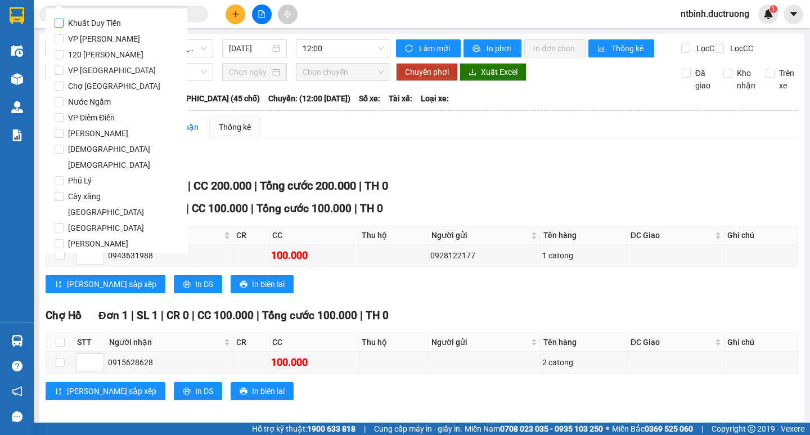
click at [93, 30] on span "Khuất Duy Tiến" at bounding box center [95, 23] width 62 height 16
click at [64, 28] on input "Khuất Duy Tiến" at bounding box center [59, 23] width 9 height 9
checkbox input "true"
click at [101, 39] on span "VP [PERSON_NAME]" at bounding box center [104, 39] width 81 height 16
click at [64, 39] on input "VP [PERSON_NAME]" at bounding box center [59, 38] width 9 height 9
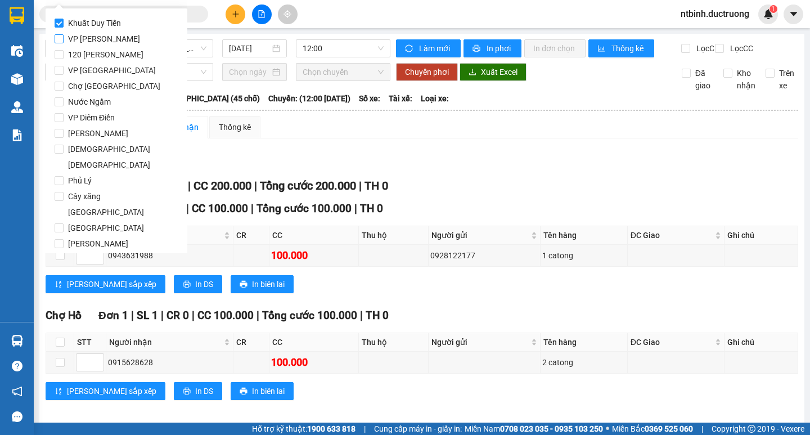
checkbox input "true"
click at [112, 17] on span "Khuất Duy Tiến" at bounding box center [95, 23] width 62 height 16
click at [64, 19] on input "Khuất Duy Tiến" at bounding box center [59, 23] width 9 height 9
checkbox input "false"
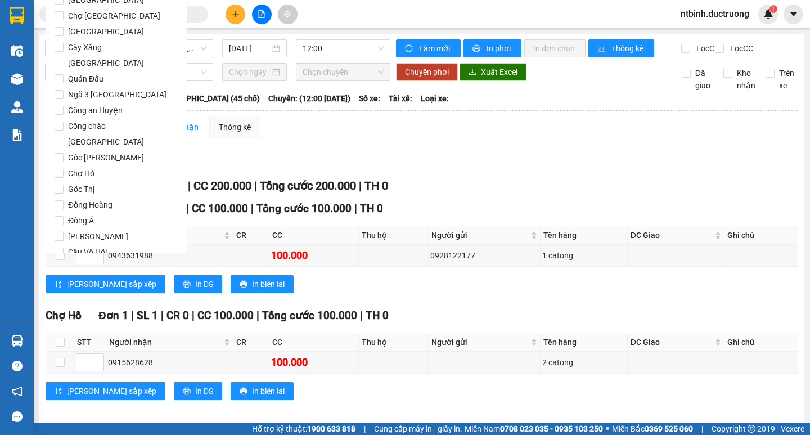
click at [59, 307] on button "Lọc" at bounding box center [70, 316] width 31 height 18
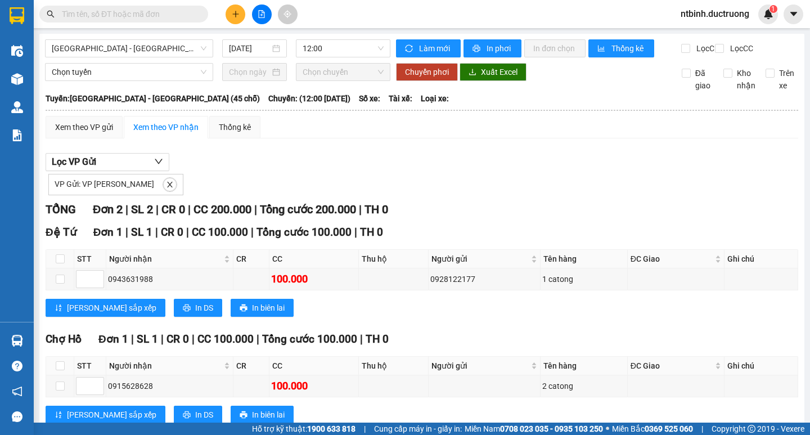
click at [69, 238] on span "Đệ Tứ" at bounding box center [61, 231] width 31 height 13
click at [474, 40] on button "In phơi" at bounding box center [492, 48] width 58 height 18
